Goal: Obtain resource: Download file/media

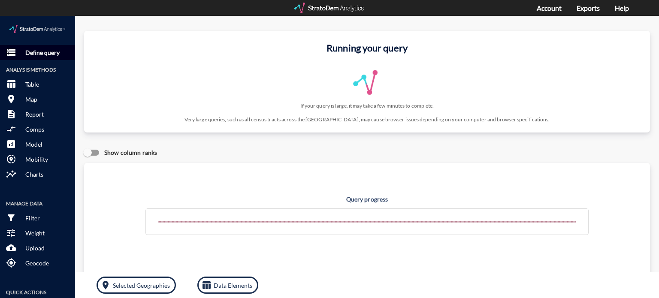
click p "Define query"
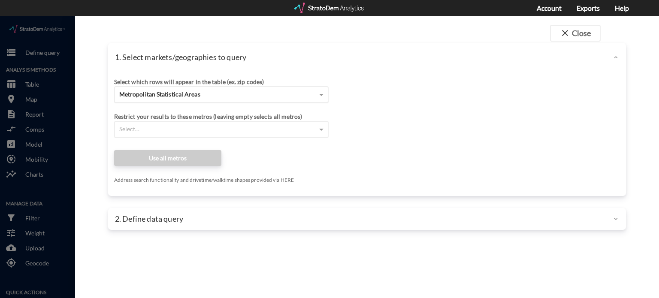
click div "Metropolitan Statistical Areas"
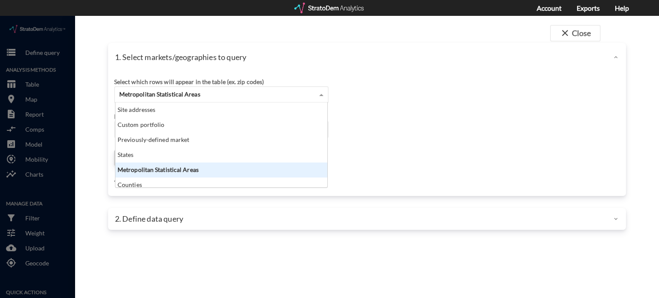
scroll to position [78, 207]
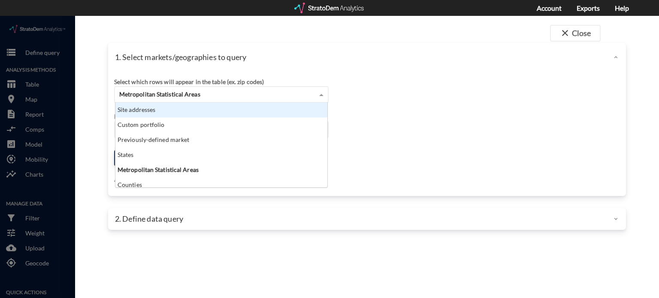
click div "Site addresses"
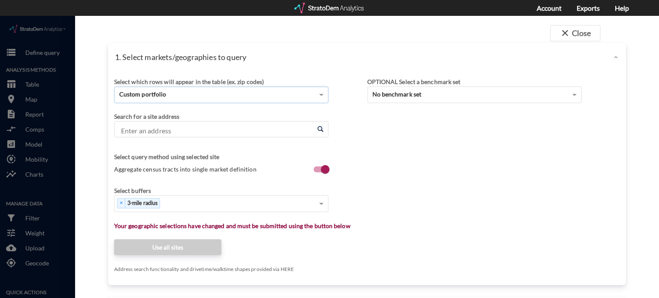
paste input "10210 N Lamar Blvd"
type input "10210 N Lamar Blvd"
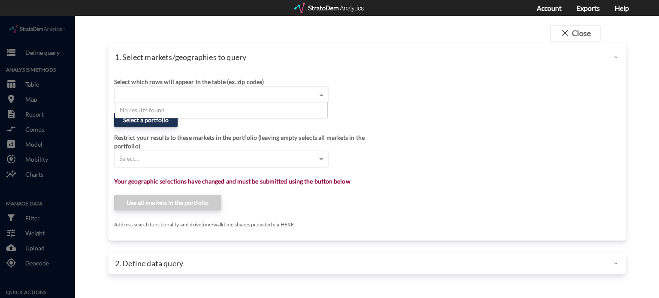
click div "close Close 1. Select markets/geographies to query Select which rows will appea…"
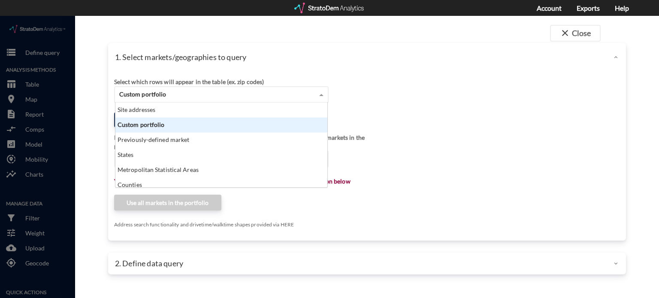
click div "Custom portfolio"
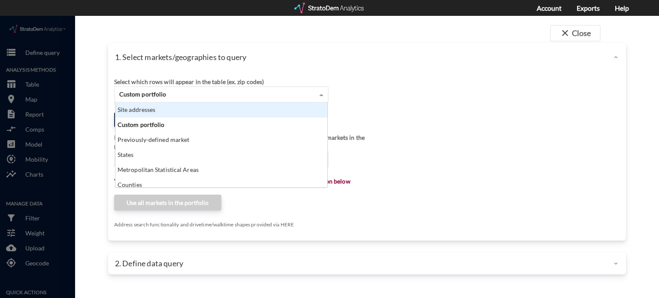
click div "Site addresses"
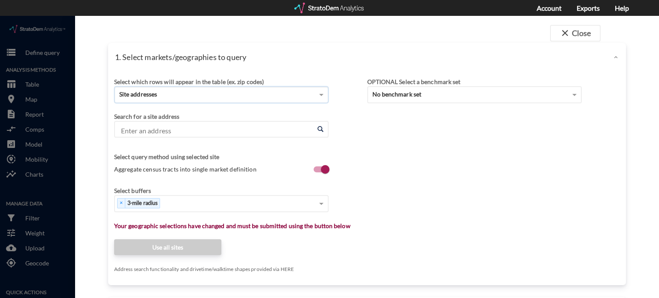
click input "Enter an address"
paste input "10210 N Lamar Blvd"
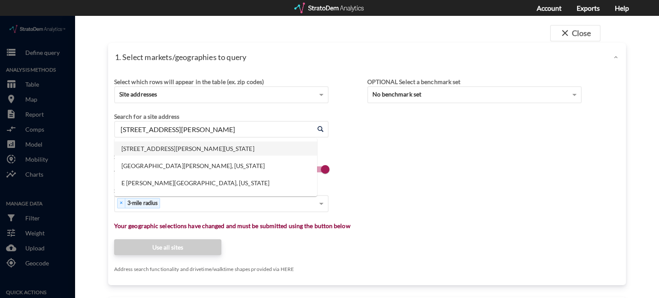
click li "10210 N Lamar Blvd, Austin, Texas"
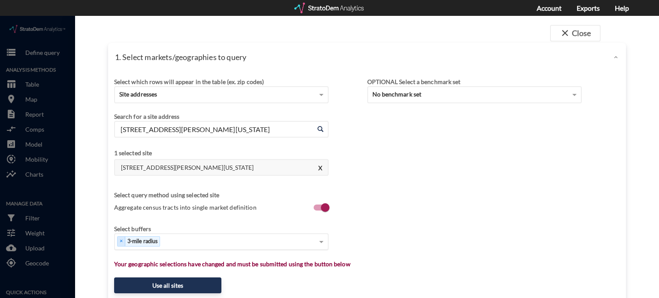
type input "10210 N Lamar Blvd, Austin, Texas"
click div "Select..."
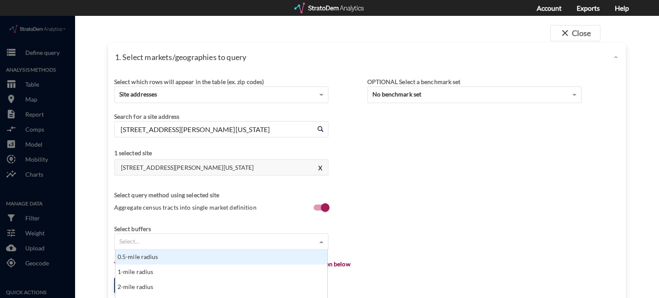
scroll to position [61, 0]
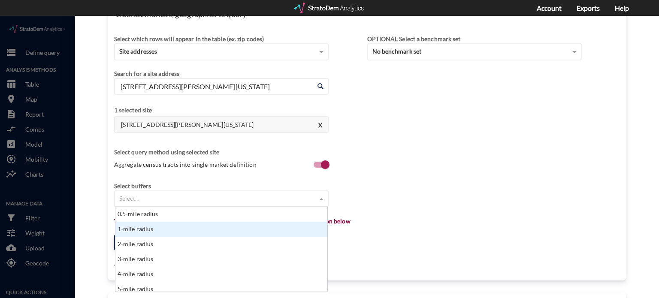
click div "1-mile radius"
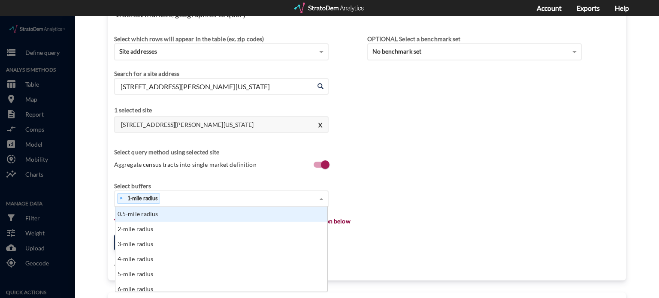
click div "× 1-mile radius"
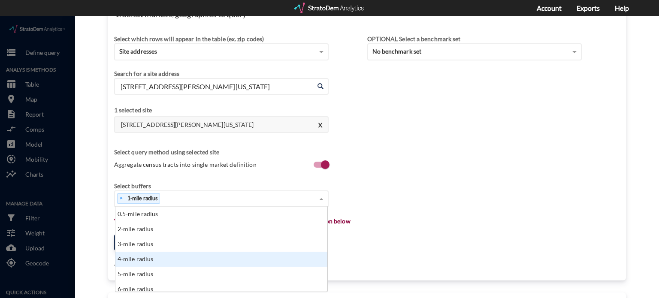
click div "3-mile radius"
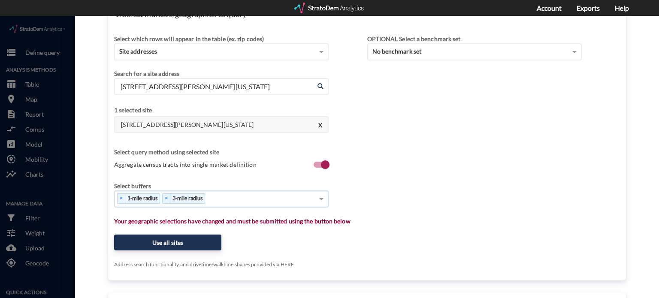
click div "× 1-mile radius × 3-mile radius"
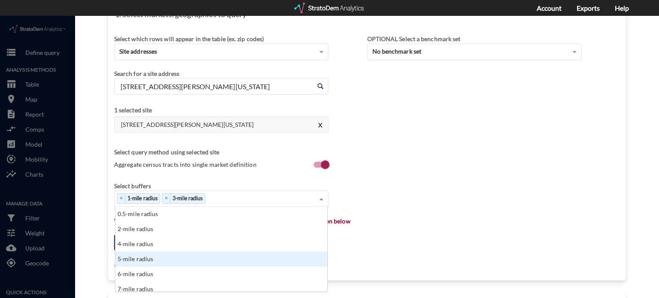
click div "5-mile radius"
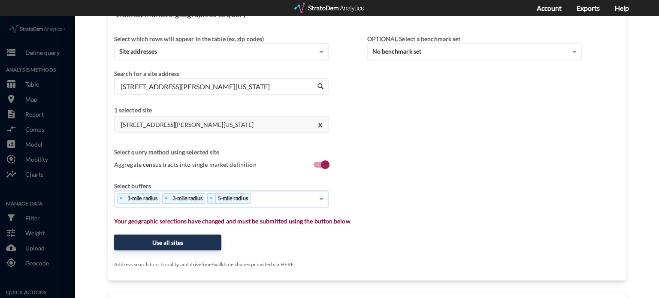
click div "× 1-mile radius × 3-mile radius × 5-mile radius"
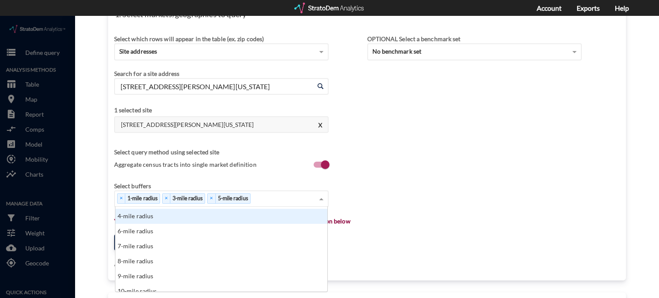
scroll to position [43, 0]
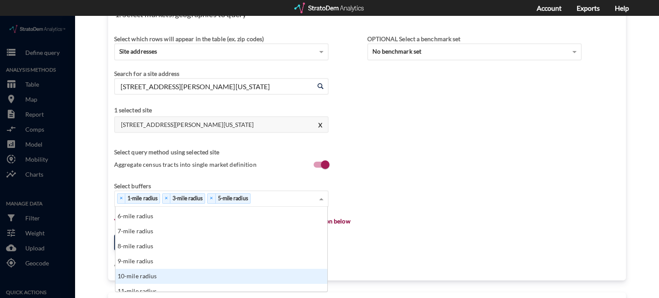
click div "10-mile radius"
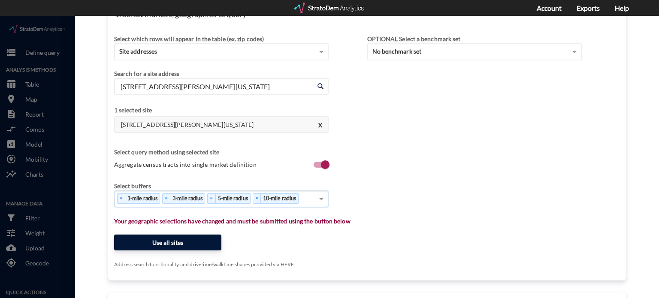
click button "Use all sites"
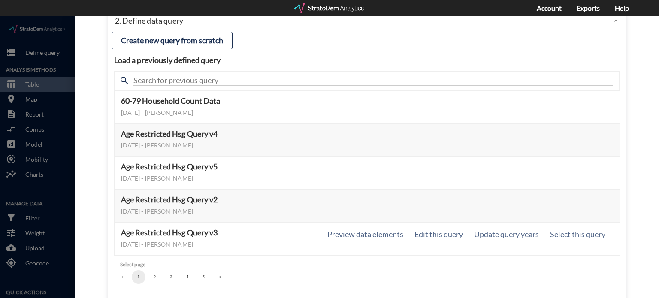
scroll to position [86, 0]
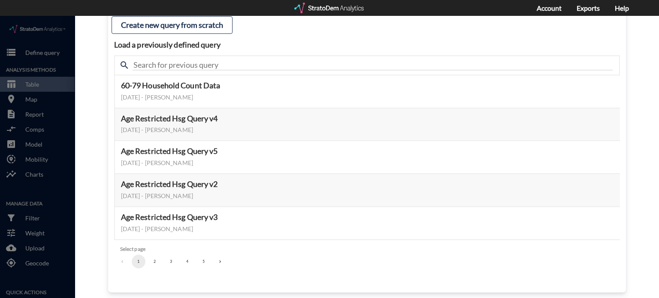
click button "2"
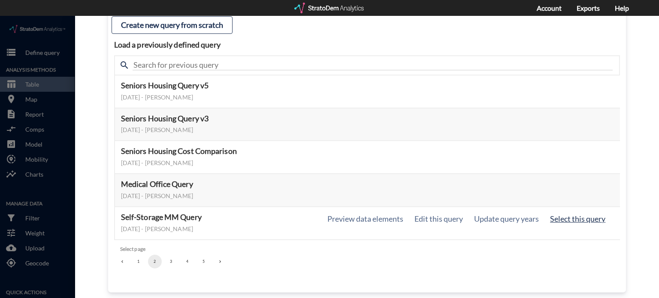
click button "Select this query"
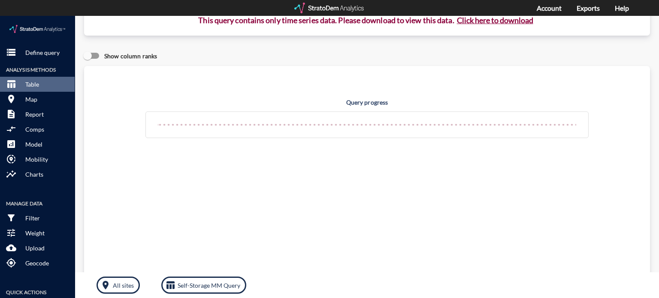
scroll to position [0, 0]
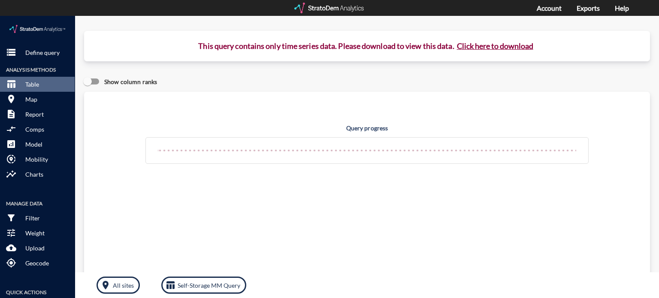
click button "Click here to download"
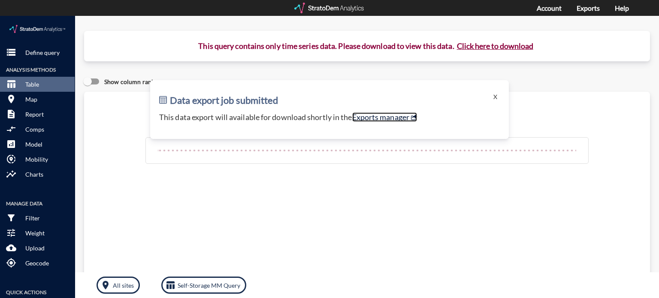
click link "Exports manager"
click button "X"
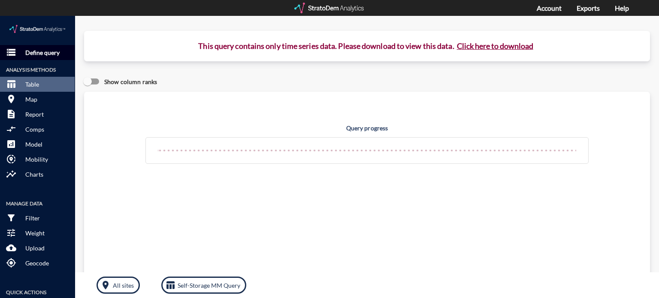
click p "Define query"
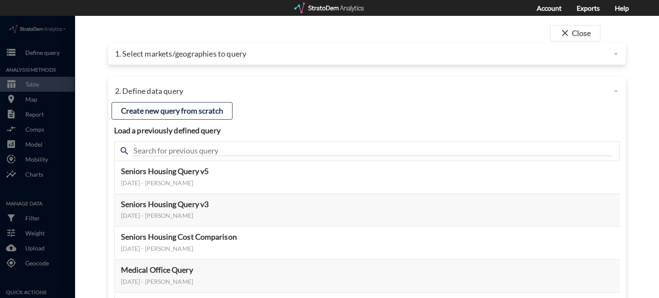
click div
click button "close Close"
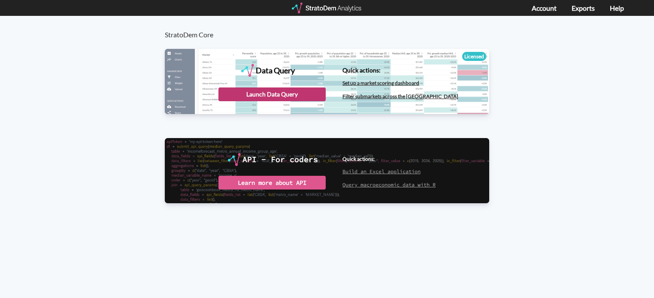
click at [277, 92] on div "Launch Data Query" at bounding box center [271, 95] width 107 height 14
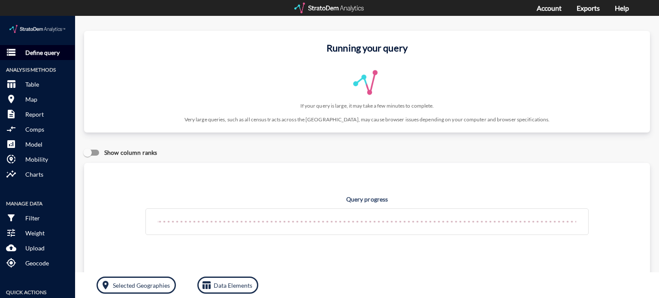
click p "Define query"
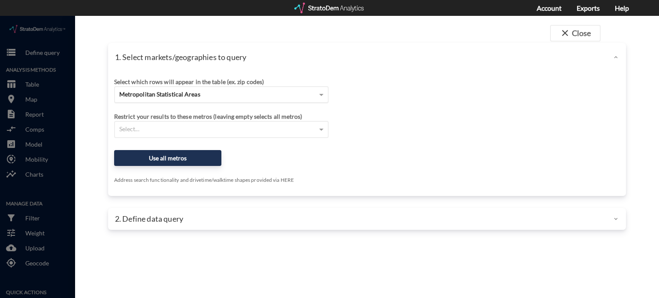
click span "Metropolitan Statistical Areas"
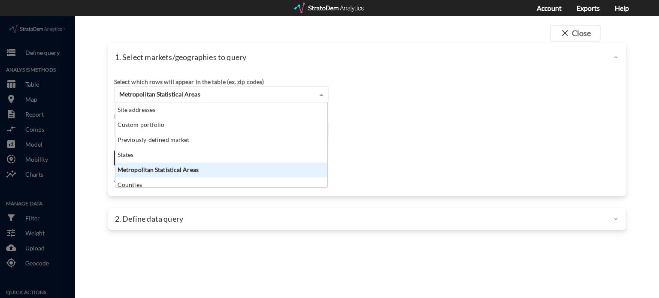
scroll to position [78, 207]
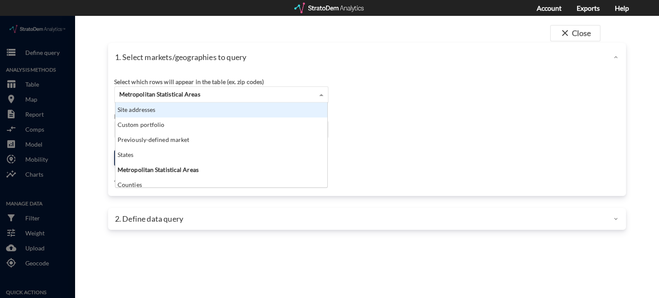
click div "Select which rows will appear in the table (ex. zip codes) Metropolitan Statist…"
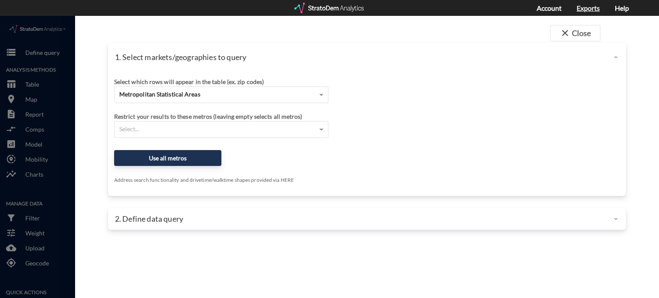
click at [577, 6] on link "Exports" at bounding box center [588, 8] width 23 height 8
click span "close"
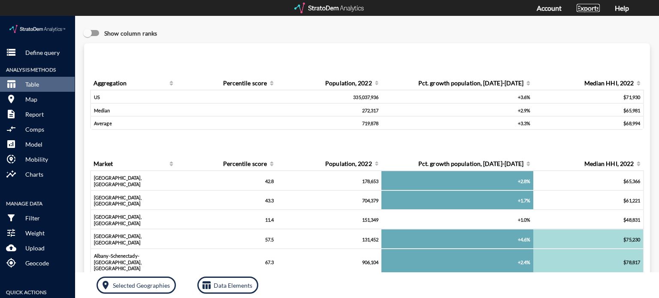
click at [587, 8] on link "Exports" at bounding box center [588, 8] width 23 height 8
click p "Define query"
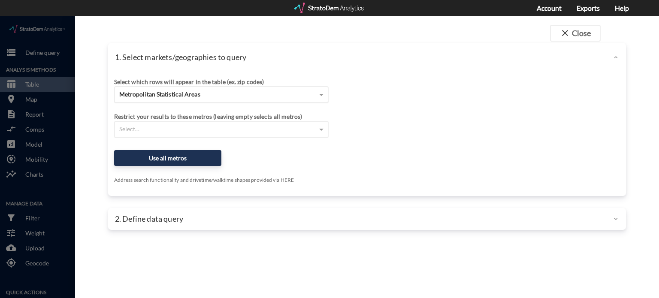
click div "Metropolitan Statistical Areas"
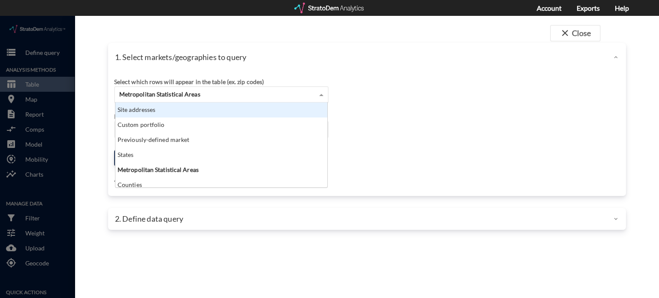
click div "Site addresses"
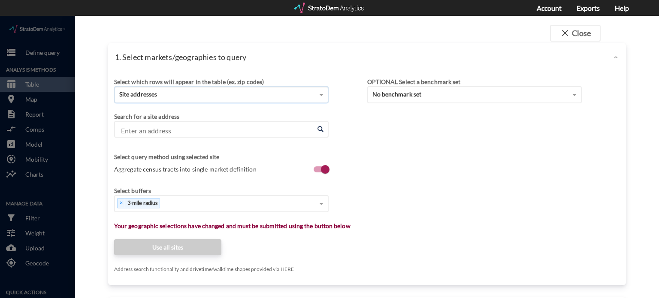
click input "Enter an address"
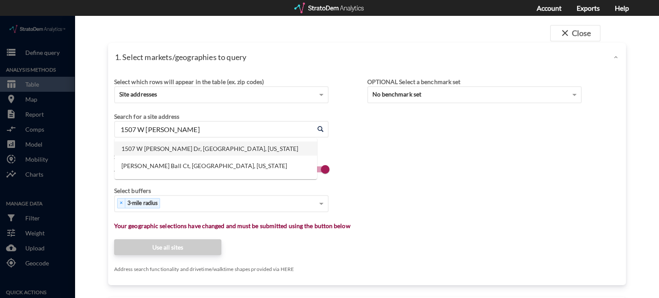
click li "1507 W William Cannon Dr, Austin, Texas"
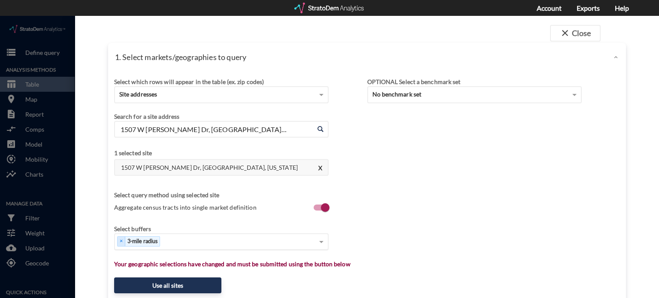
type input "1507 W William Cannon Dr, Austin, Texas"
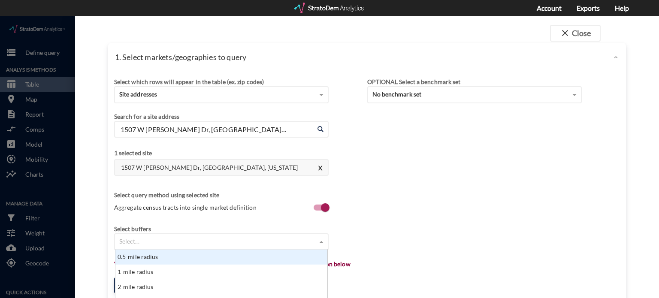
click div "Select..."
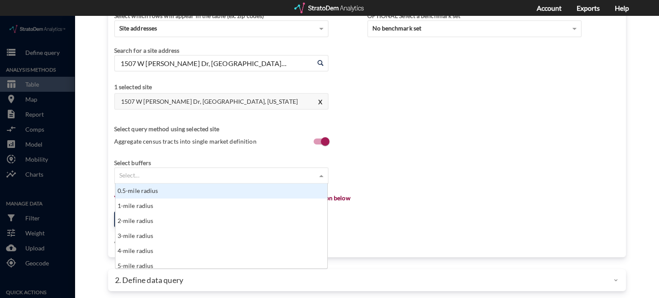
scroll to position [70, 0]
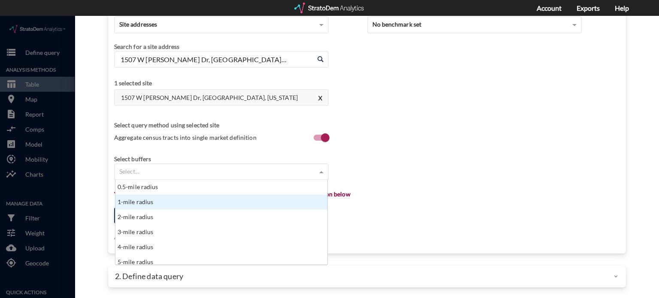
click div "1-mile radius"
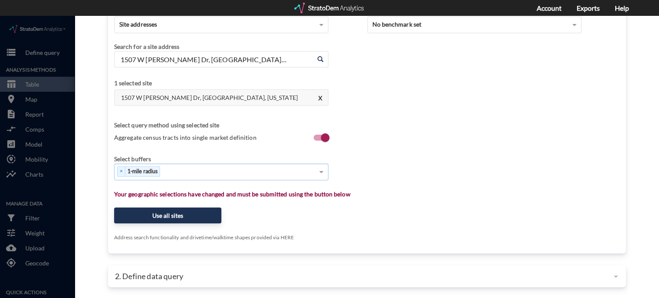
click div "× 1-mile radius"
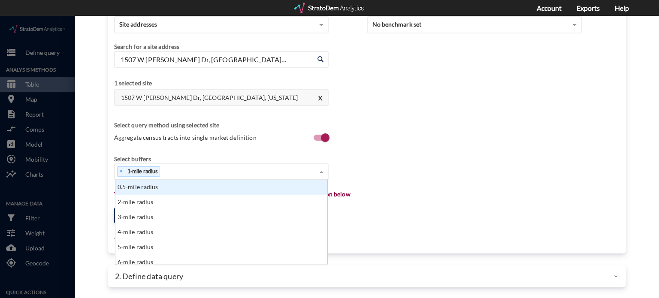
scroll to position [78, 207]
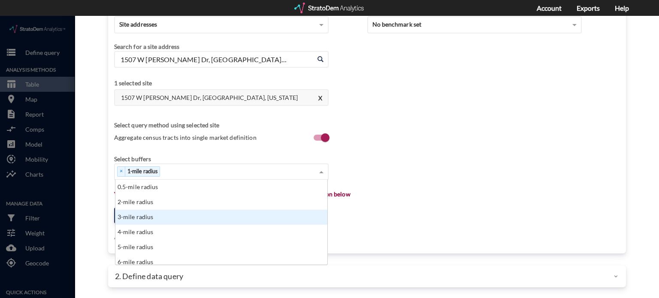
click div "3-mile radius"
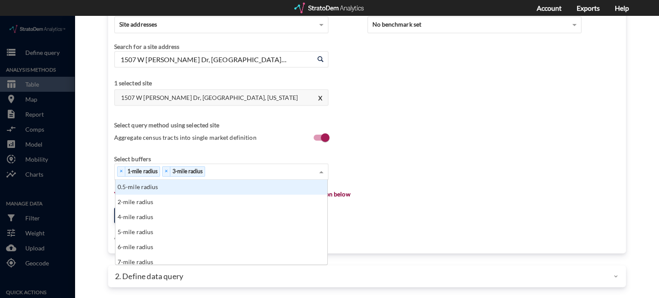
click div "× 1-mile radius × 3-mile radius"
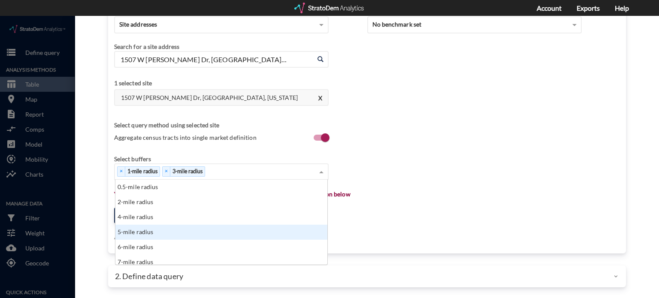
click div "5-mile radius"
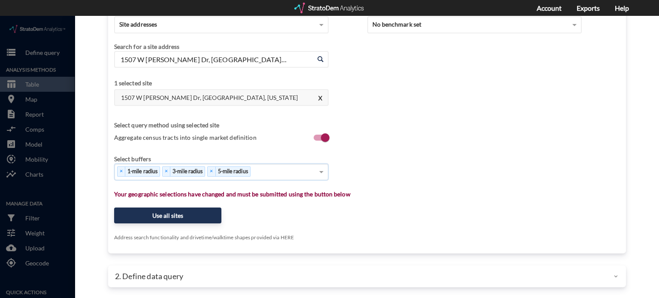
click div "× 1-mile radius × 3-mile radius × 5-mile radius"
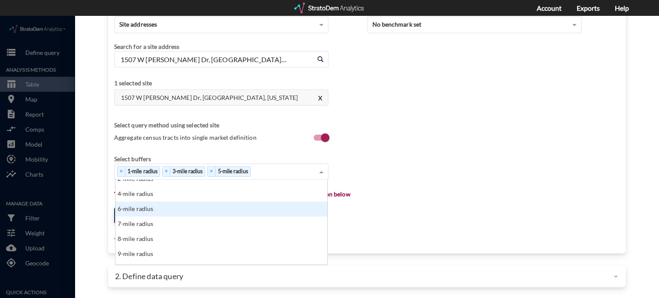
scroll to position [43, 0]
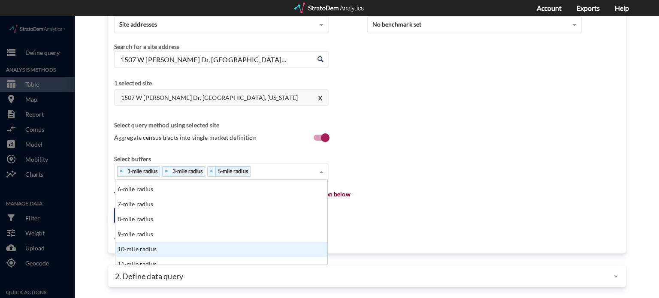
click div "10-mile radius"
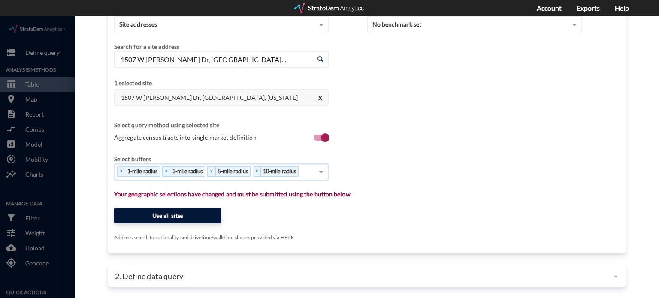
click button "Use all sites"
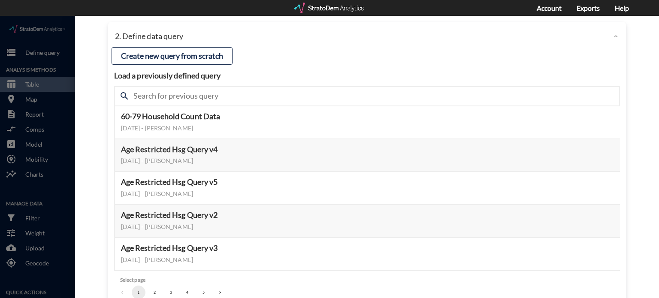
click button "2"
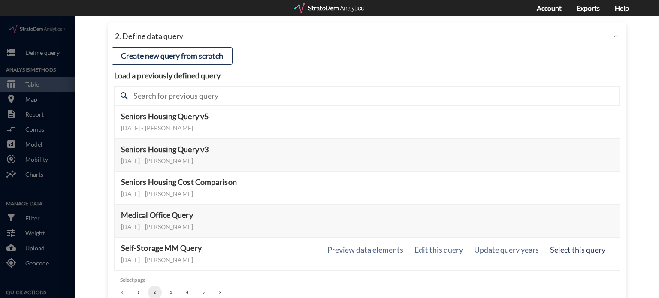
click button "Select this query"
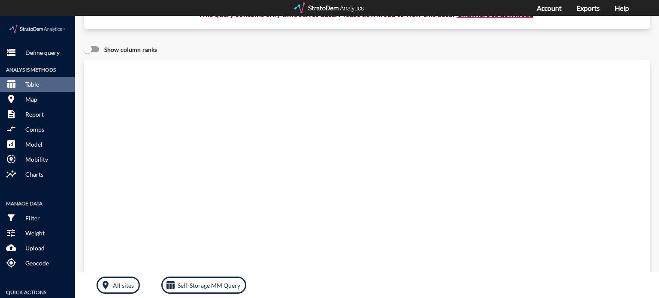
scroll to position [0, 0]
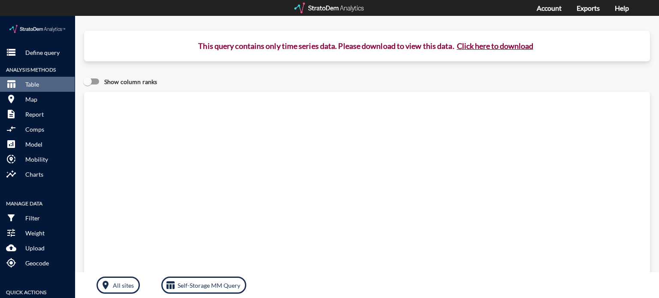
click button "Click here to download"
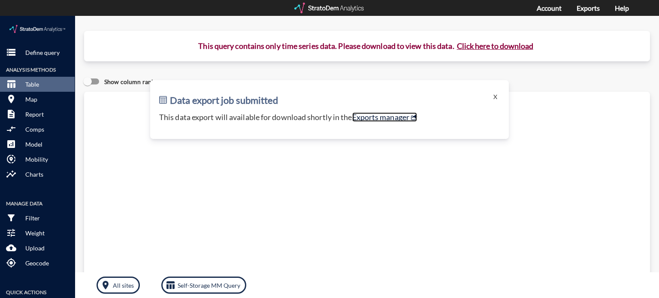
click link "Exports manager"
click button "X"
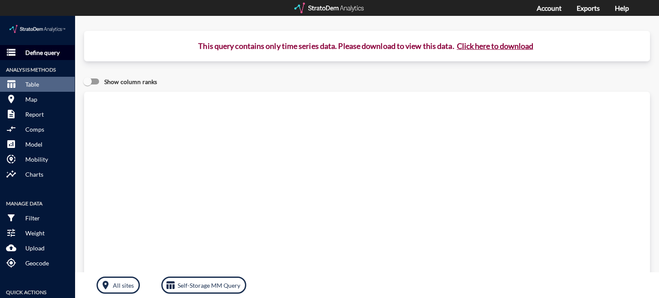
click p "Define query"
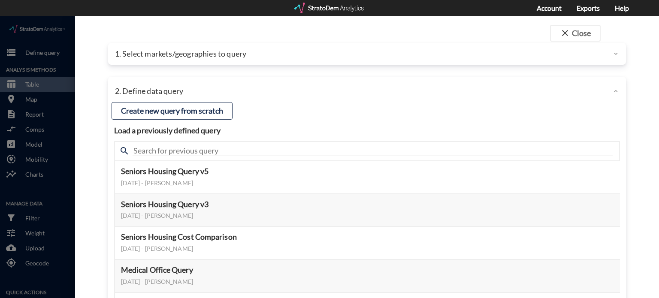
click p "1. Select markets/geographies to query"
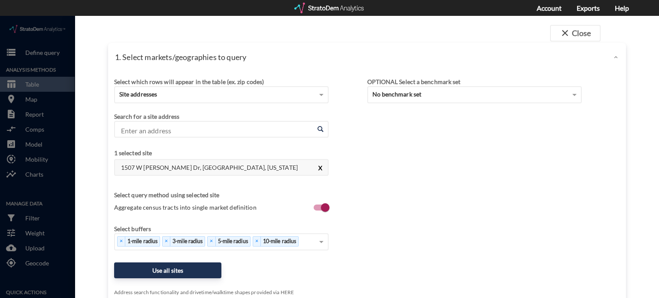
click button "X"
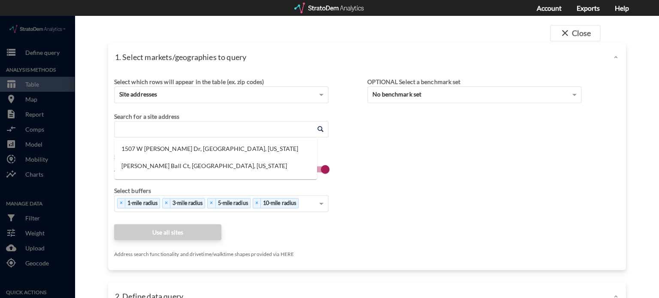
click input "Enter an address"
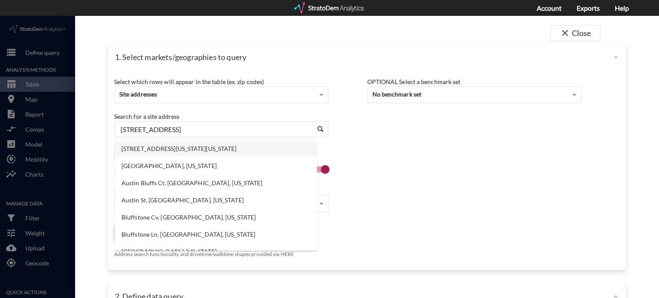
click li "3160 Austin Bluffs Pkwy, Colorado Springs, Colorado"
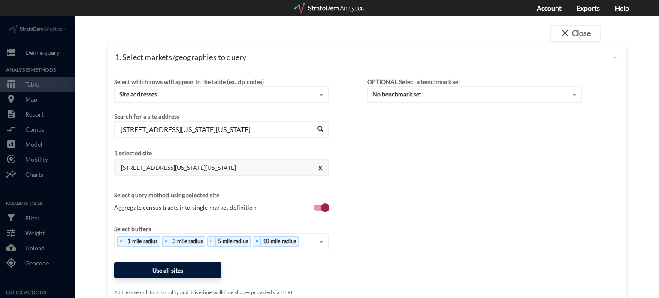
type input "3160 Austin Bluffs Pkwy, Colorado Springs, Colorado"
click button "Use all sites"
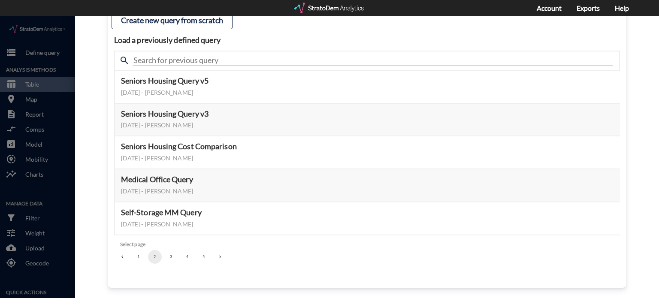
scroll to position [91, 0]
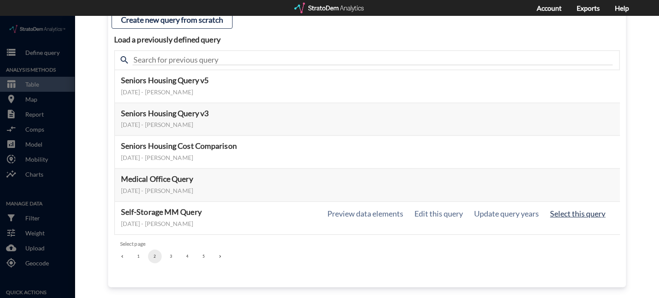
click button "Select this query"
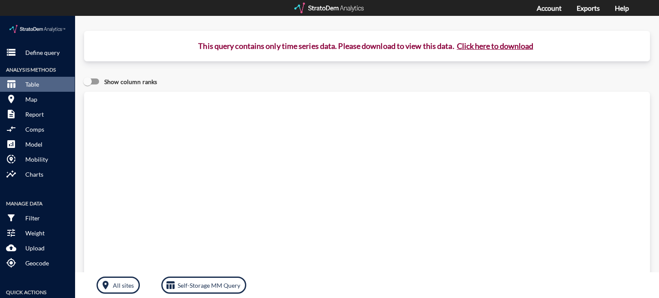
click button "Click here to download"
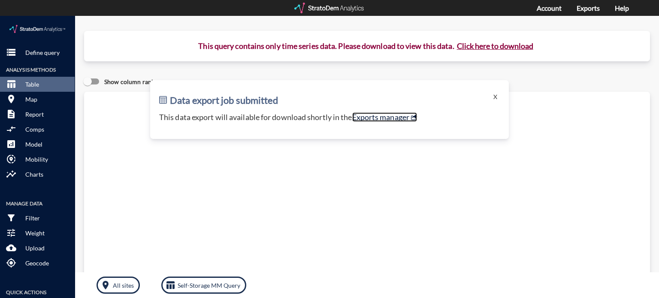
click link "Exports manager"
click button "X"
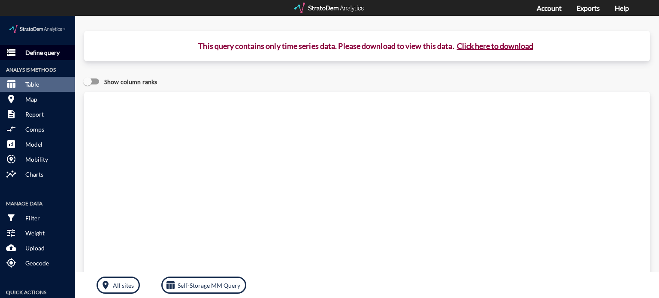
click p "Define query"
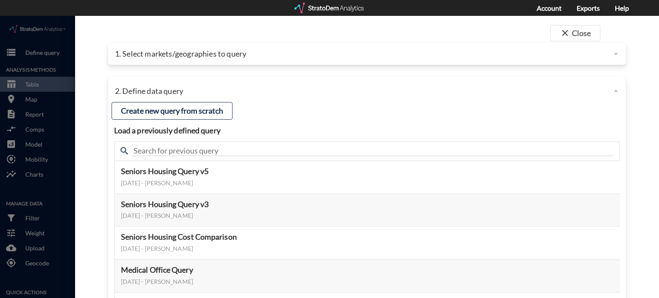
click p "1. Select markets/geographies to query"
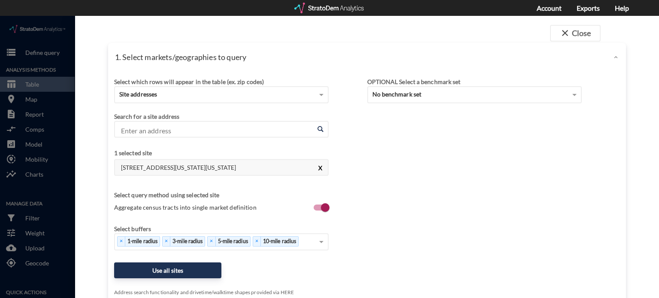
click button "X"
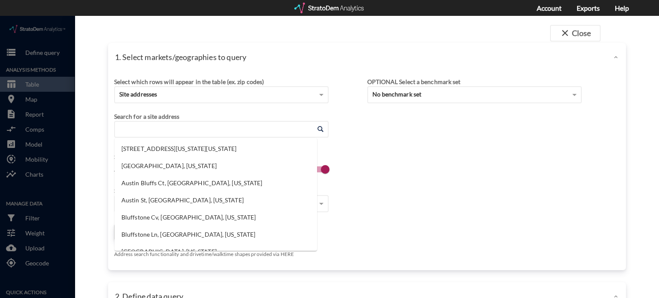
click input "Enter an address"
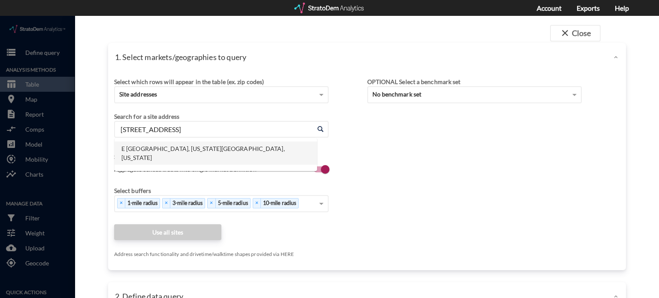
click li "E Old Broadmoor Rd, Colorado Springs, Colorado"
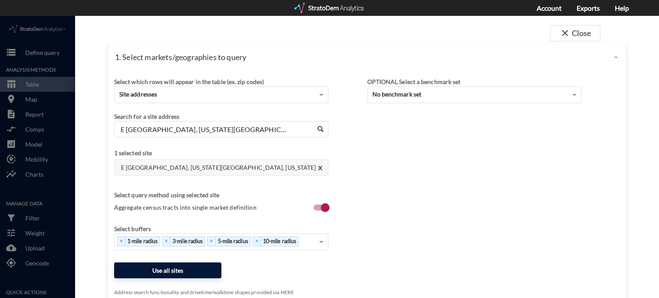
type input "E Old Broadmoor Rd, Colorado Springs, Colorado"
click button "Use all sites"
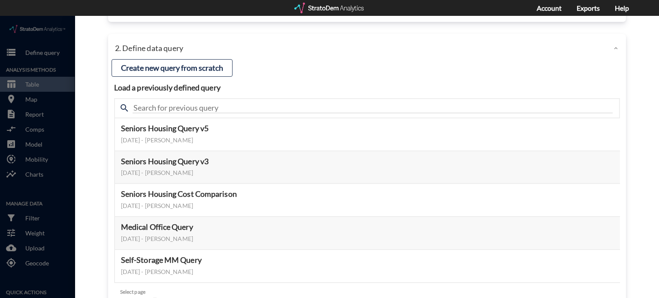
scroll to position [86, 0]
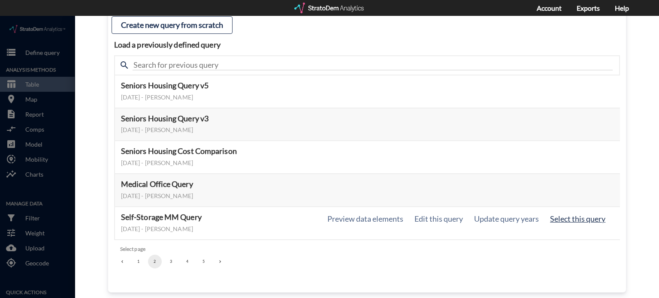
click button "Select this query"
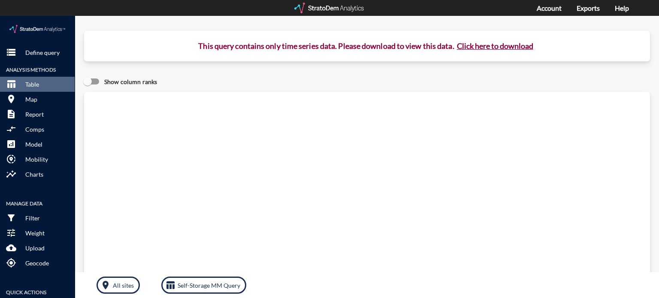
click button "Click here to download"
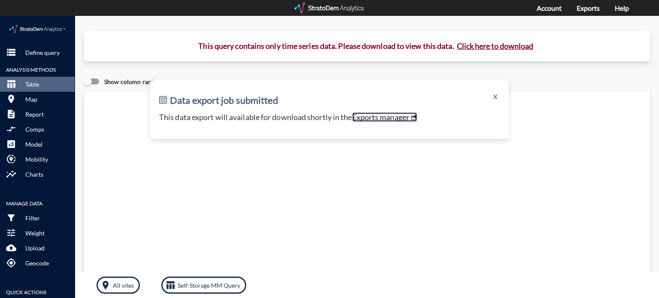
click link "Exports manager"
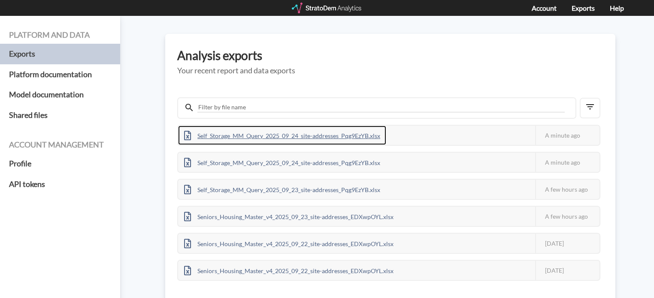
click at [300, 135] on div "Self_Storage_MM_Query_2025_09_24_site-addresses_Pqg9EzYB.xlsx" at bounding box center [282, 135] width 208 height 19
click at [342, 133] on div "Self_Storage_MM_Query_2025_09_24_site-addresses_Pqg9EzYB.xlsx" at bounding box center [282, 135] width 208 height 19
click at [305, 132] on div "Self_Storage_MM_Query_2025_09_24_site-addresses_Pqg9EzYB.xlsx" at bounding box center [282, 135] width 208 height 19
click at [309, 136] on div "Self_Storage_MM_Query_2025_09_24_site-addresses_Pqg9EzYB.xlsx" at bounding box center [282, 135] width 208 height 19
